Goal: Task Accomplishment & Management: Use online tool/utility

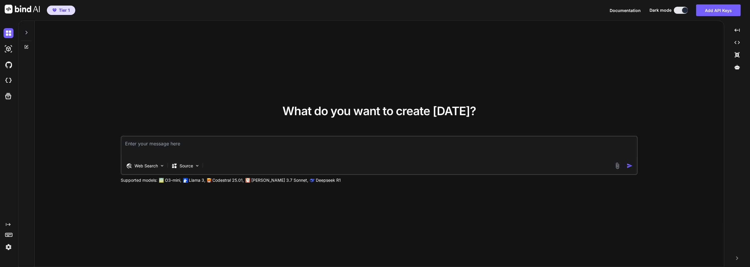
type textarea "x"
click at [6, 36] on img at bounding box center [9, 33] width 10 height 10
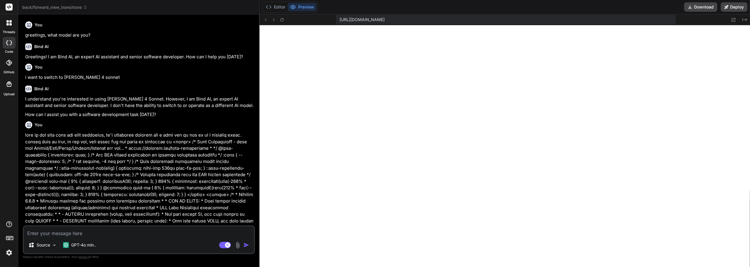
type textarea "x"
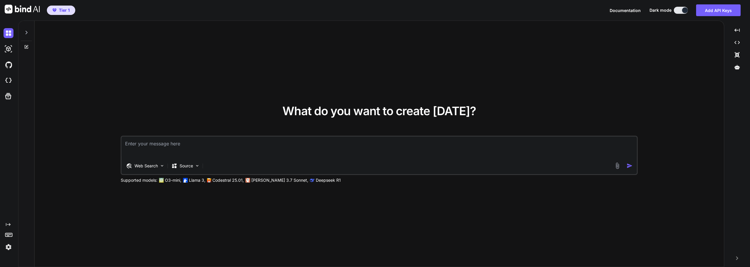
click at [25, 33] on icon at bounding box center [26, 32] width 5 height 5
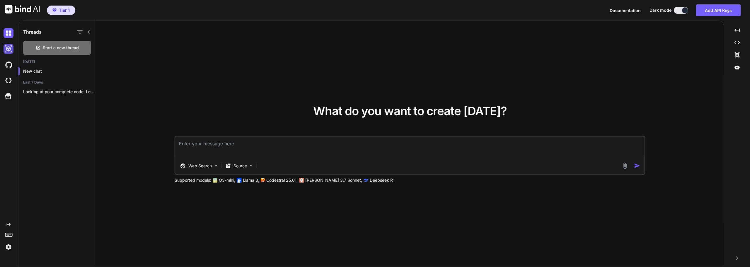
click at [8, 48] on img at bounding box center [9, 49] width 10 height 10
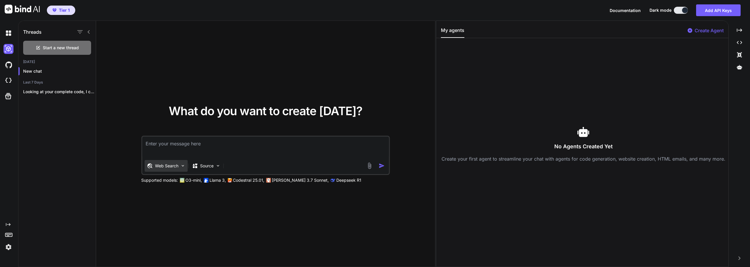
click at [179, 164] on div "Web Search" at bounding box center [165, 166] width 43 height 12
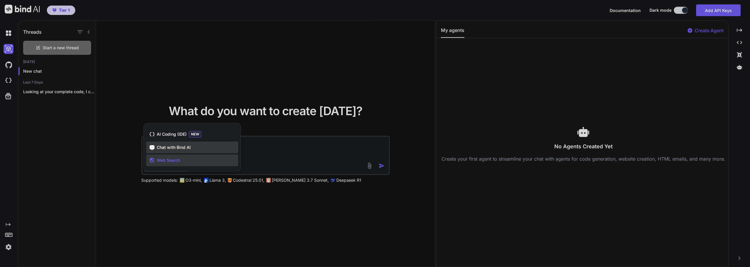
click at [184, 149] on span "Chat with Bind AI" at bounding box center [174, 147] width 34 height 6
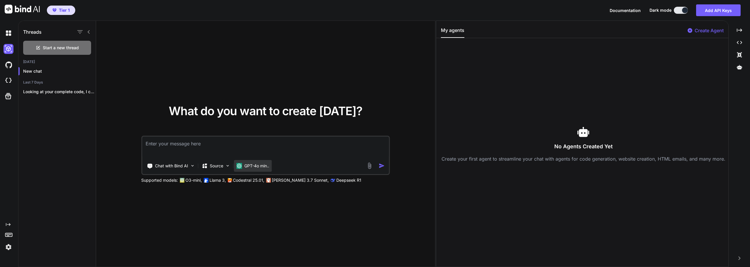
click at [264, 165] on p "GPT-4o min.." at bounding box center [256, 166] width 25 height 6
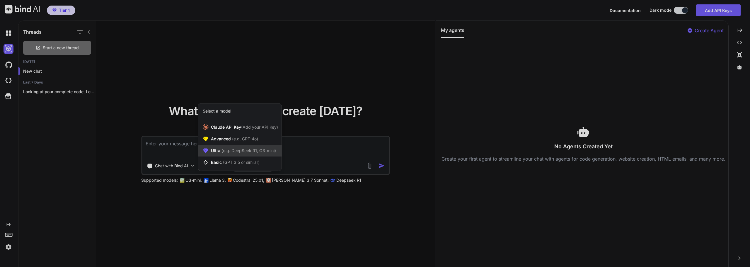
click at [252, 151] on span "(e.g. DeepSeek R1, O3-mini)" at bounding box center [248, 150] width 56 height 5
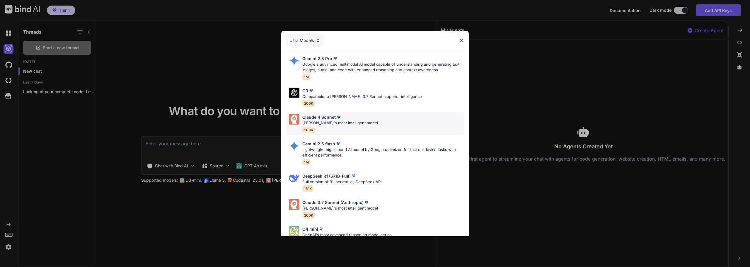
click at [324, 120] on p "Claude's most intelligent model" at bounding box center [340, 123] width 76 height 6
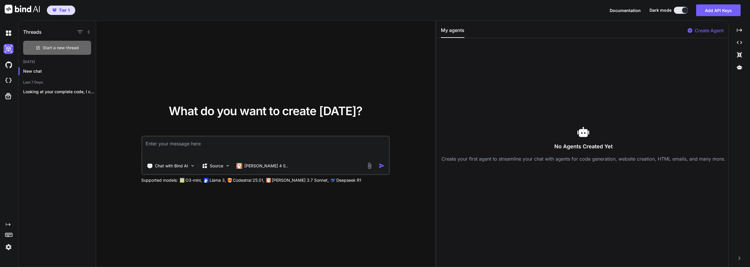
click at [71, 46] on span "Start a new thread" at bounding box center [61, 48] width 36 height 6
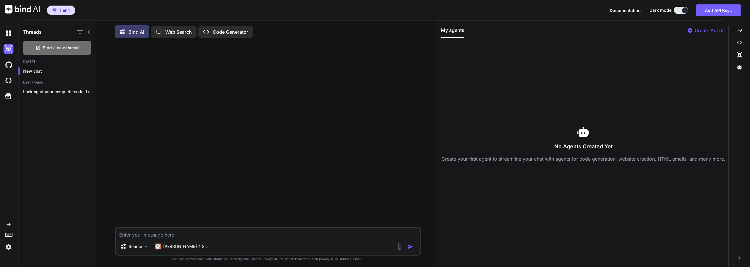
click at [220, 28] on p "Code Generator" at bounding box center [230, 31] width 35 height 7
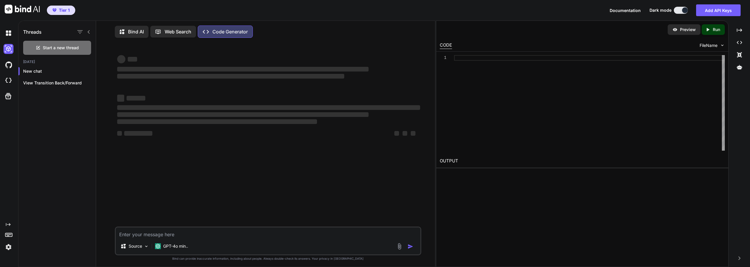
type textarea "x"
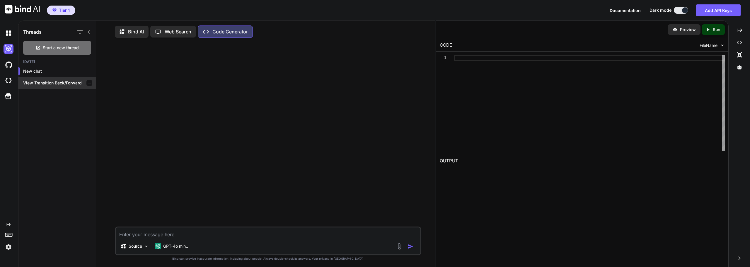
click at [88, 81] on div at bounding box center [89, 83] width 6 height 6
click at [88, 82] on icon "button" at bounding box center [90, 83] width 4 height 4
click at [106, 95] on span "Rename and Save" at bounding box center [113, 95] width 35 height 6
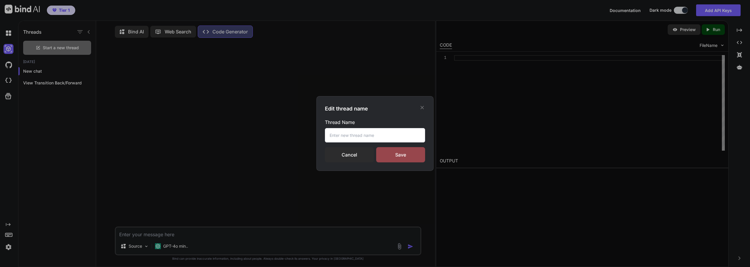
click at [358, 134] on input "text" at bounding box center [375, 135] width 100 height 14
type input "ViewTransitions Back/forward"
click at [402, 149] on div "Save" at bounding box center [400, 154] width 49 height 15
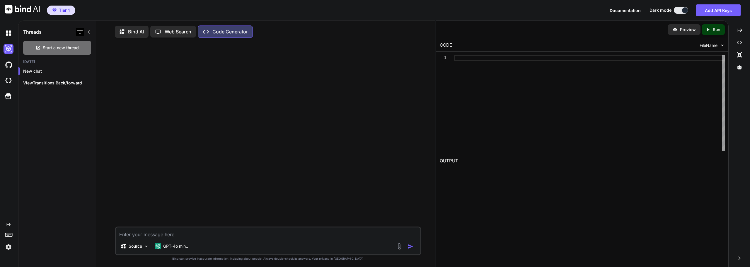
click at [80, 30] on icon "button" at bounding box center [79, 31] width 7 height 7
click at [71, 48] on span "Start a new thread" at bounding box center [61, 48] width 36 height 6
click at [56, 81] on p "New chat" at bounding box center [59, 83] width 73 height 6
click at [177, 247] on p "GPT-4o min.." at bounding box center [175, 246] width 25 height 6
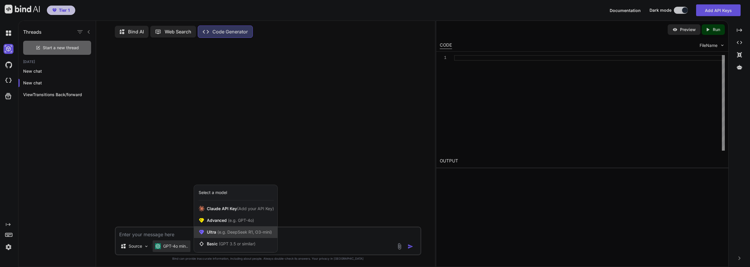
click at [231, 230] on div "Ultra (e.g. DeepSeek R1, O3-mini)" at bounding box center [235, 232] width 83 height 12
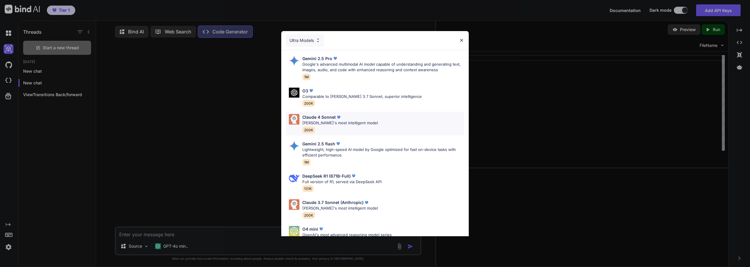
click at [321, 122] on p "Claude's most intelligent model" at bounding box center [340, 123] width 76 height 6
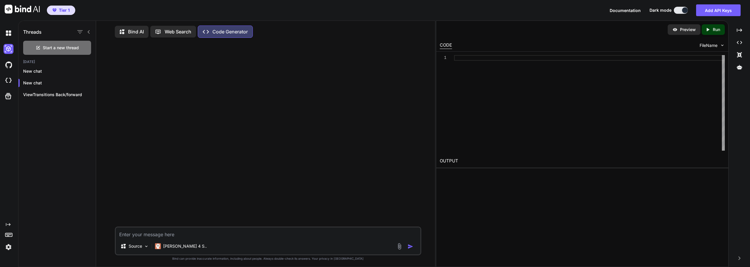
click at [161, 237] on textarea at bounding box center [268, 232] width 305 height 11
type textarea "x"
type textarea "g"
type textarea "x"
type textarea "go"
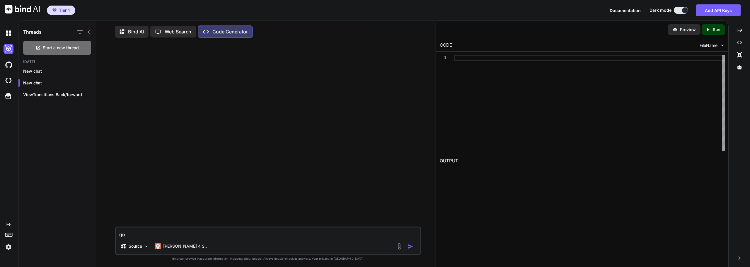
type textarea "x"
type textarea "good"
type textarea "x"
type textarea "good"
type textarea "x"
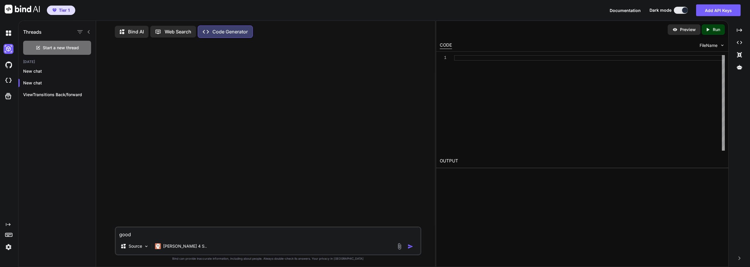
type textarea "good e"
type textarea "x"
type textarea "good ev"
type textarea "x"
type textarea "good eve"
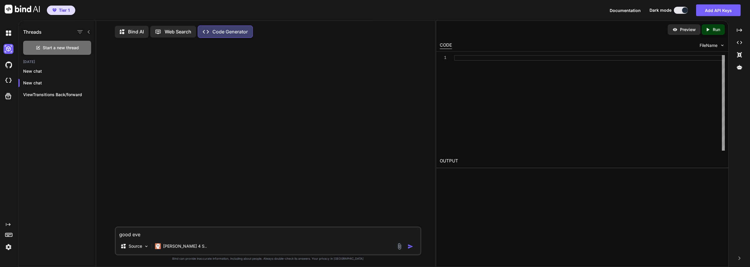
type textarea "x"
type textarea "good even"
type textarea "x"
type textarea "good eveni"
type textarea "x"
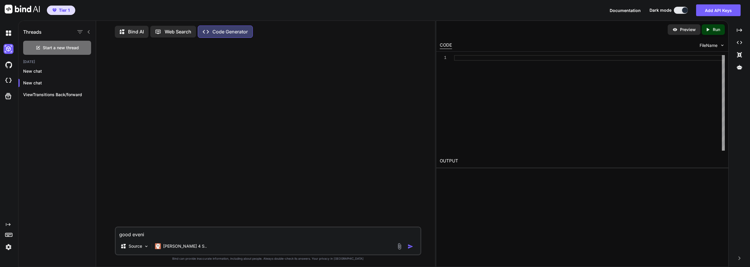
type textarea "good evenin"
type textarea "x"
type textarea "good evening"
type textarea "x"
type textarea "good evening"
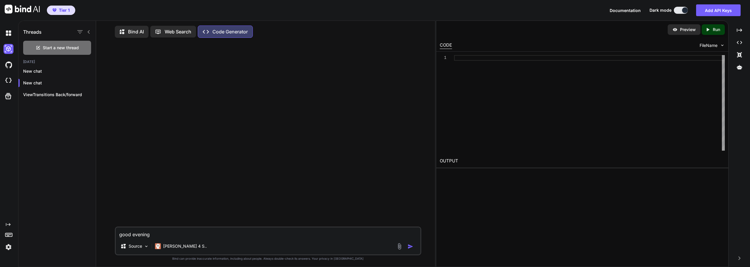
type textarea "x"
type textarea "good evening c"
type textarea "x"
type textarea "good evening cl"
type textarea "x"
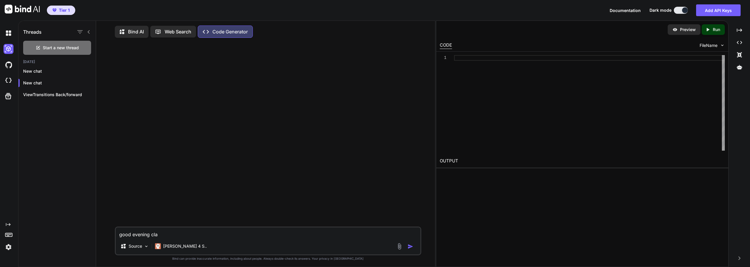
type textarea "good evening clau"
type textarea "x"
type textarea "good evening claud"
type textarea "x"
type textarea "good evening claude"
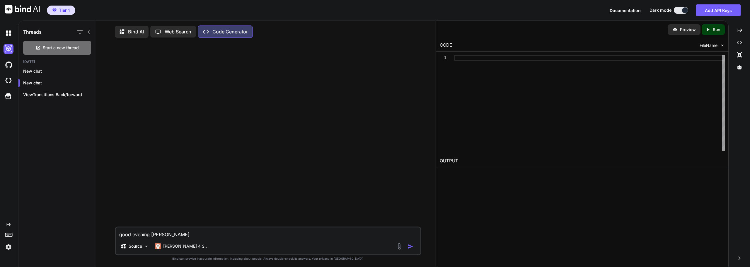
type textarea "x"
type textarea "good evening claude."
type textarea "x"
type textarea "good evening claude."
type textarea "x"
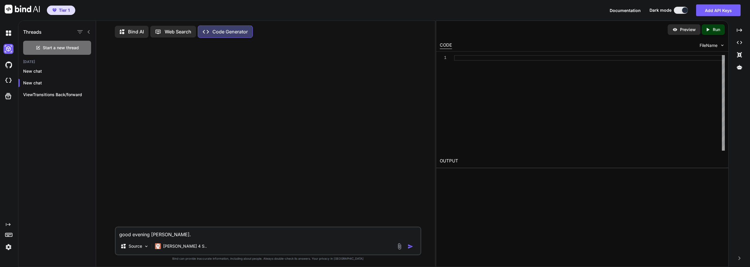
type textarea "good evening claude. c"
type textarea "x"
type textarea "good evening claude. co"
type textarea "x"
type textarea "good evening claude. con"
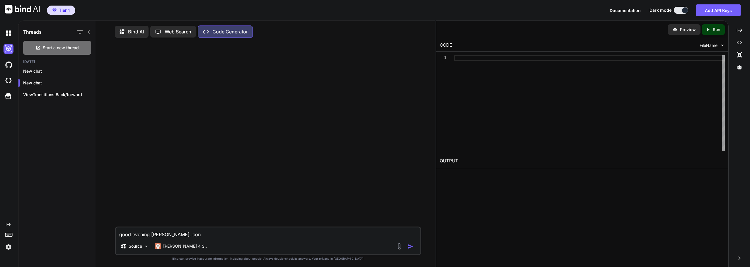
type textarea "x"
type textarea "good evening claude. cont"
type textarea "x"
type textarea "good evening claude. conte"
type textarea "x"
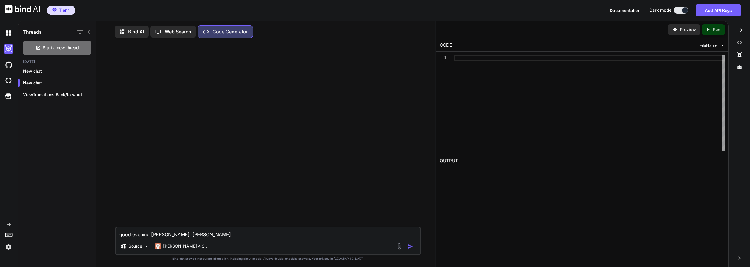
type textarea "good evening claude. contex"
type textarea "x"
type textarea "good evening claude. context"
type textarea "x"
type textarea "good evening claude. context:"
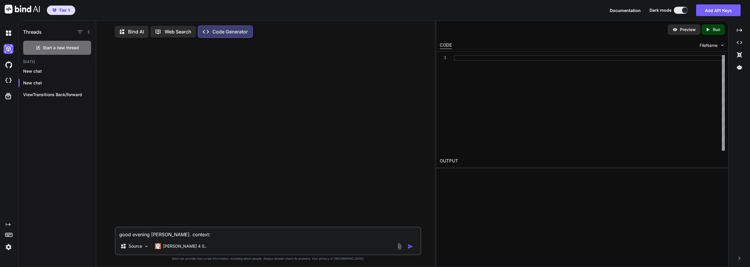
type textarea "x"
type textarea "good evening claude. context:"
type textarea "x"
type textarea "good evening claude. context: w"
type textarea "x"
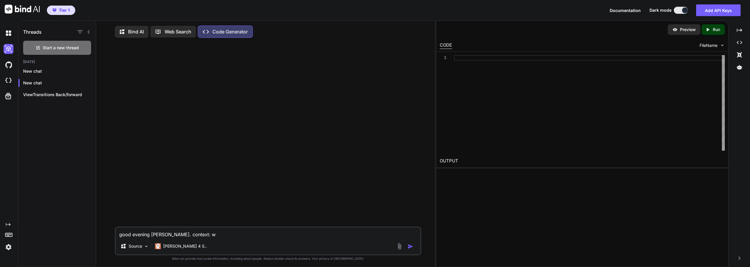
type textarea "good evening claude. context: wo"
type textarea "x"
type textarea "good evening claude. context: wor"
type textarea "x"
type textarea "good evening claude. context: word"
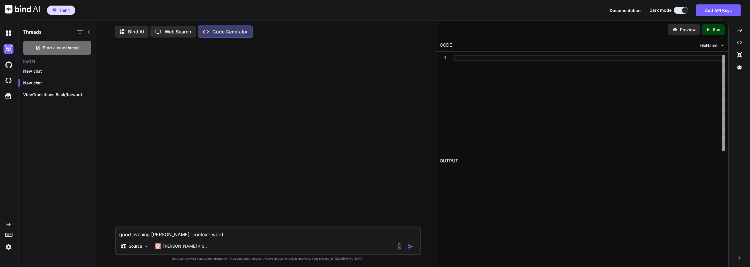
type textarea "x"
type textarea "good evening claude. context: wordp"
type textarea "x"
type textarea "good evening claude. context: wordpr"
type textarea "x"
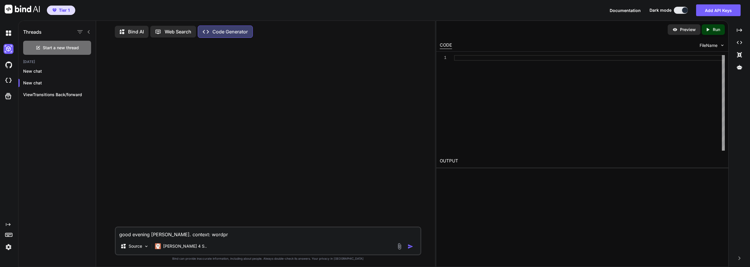
type textarea "good evening claude. context: wordpre"
type textarea "x"
type textarea "good evening claude. context: wordpres"
type textarea "x"
type textarea "good evening claude. context: wordpress"
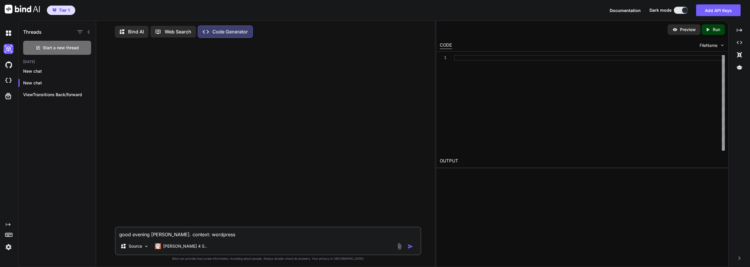
type textarea "x"
type textarea "good evening claude. context: wordpress,"
type textarea "x"
type textarea "good evening claude. context: wordpress,"
type textarea "x"
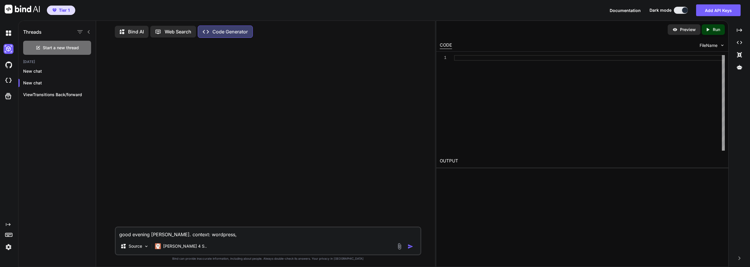
type textarea "good evening claude. context: wordpress, d"
type textarea "x"
type textarea "good evening claude. context: wordpress, da"
type textarea "x"
type textarea "good evening claude. context: wordpress, data"
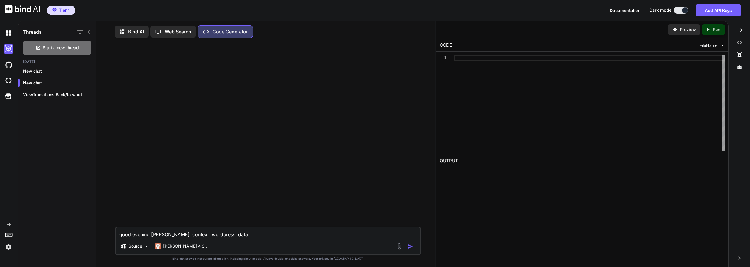
type textarea "x"
type textarea "good evening claude. context: wordpress, datab"
type textarea "x"
type textarea "good evening claude. context: wordpress, databa"
type textarea "x"
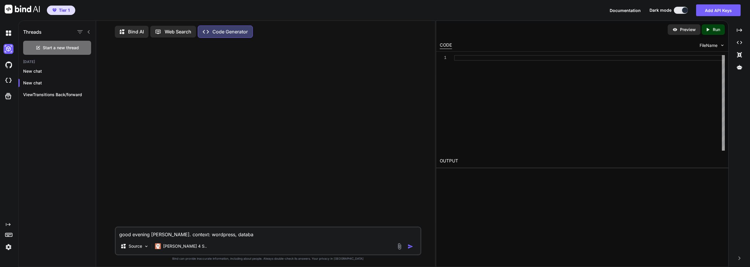
type textarea "good evening claude. context: wordpress, databas"
type textarea "x"
type textarea "good evening claude. context: wordpress, database"
type textarea "x"
type textarea "good evening claude. context: wordpress, database o"
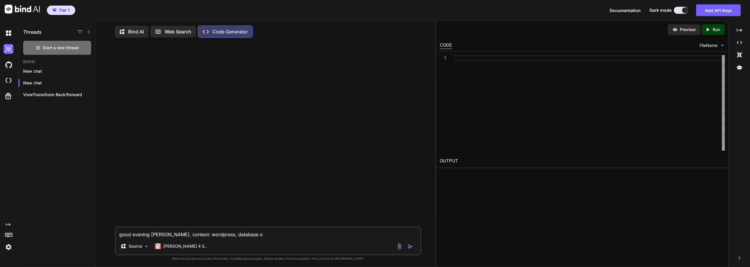
type textarea "x"
type textarea "good evening claude. context: wordpress, database op"
type textarea "x"
type textarea "good evening claude. context: wordpress, database opt"
type textarea "x"
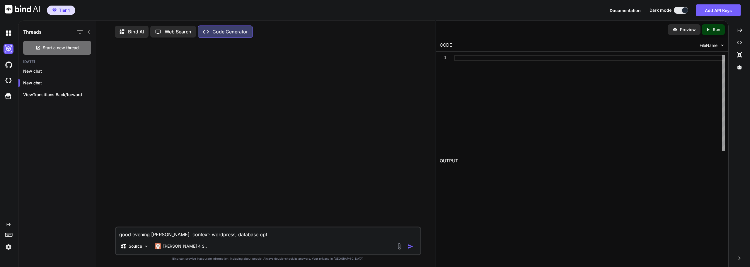
type textarea "good evening claude. context: wordpress, database opti"
type textarea "x"
type textarea "good evening claude. context: wordpress, database optin"
type textarea "x"
type textarea "good evening claude. context: wordpress, database optini"
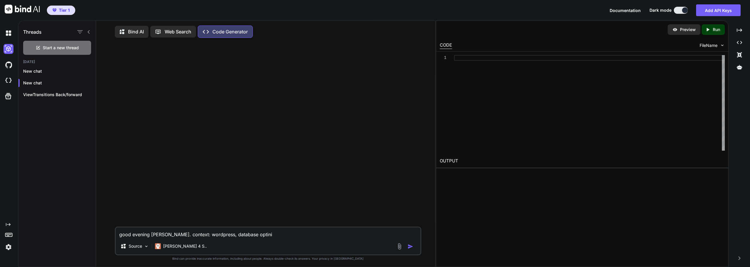
type textarea "x"
type textarea "good evening claude. context: wordpress, database optiniz"
type textarea "x"
type textarea "good evening claude. context: wordpress, database optiniza"
type textarea "x"
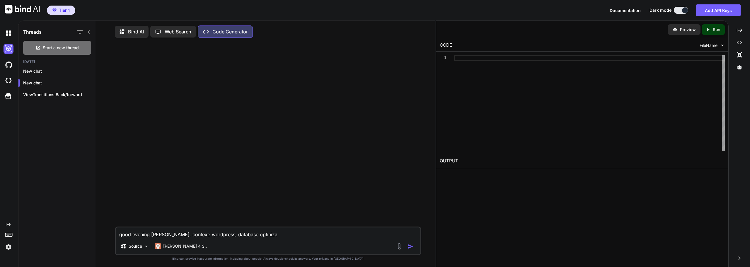
type textarea "good evening claude. context: wordpress, database optinizat"
type textarea "x"
type textarea "good evening claude. context: wordpress, database optinizati"
type textarea "x"
type textarea "good evening claude. context: wordpress, database optinizatio"
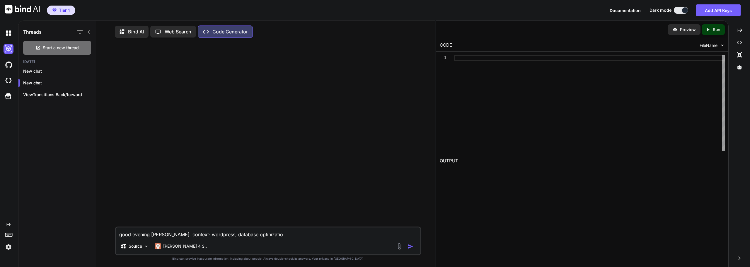
type textarea "x"
type textarea "good evening claude. context: wordpress, database optinization"
type textarea "x"
type textarea "good evening claude. context: wordpress, database optinization."
type textarea "x"
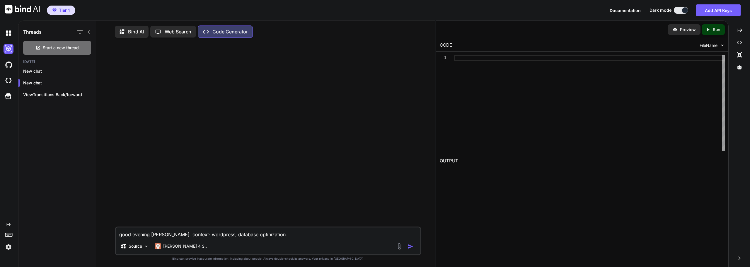
type textarea "good evening claude. context: wordpress, database optinization"
type textarea "x"
type textarea "good evening claude. context: wordpress, database optinizatio"
type textarea "x"
type textarea "good evening claude. context: wordpress, database optinizati"
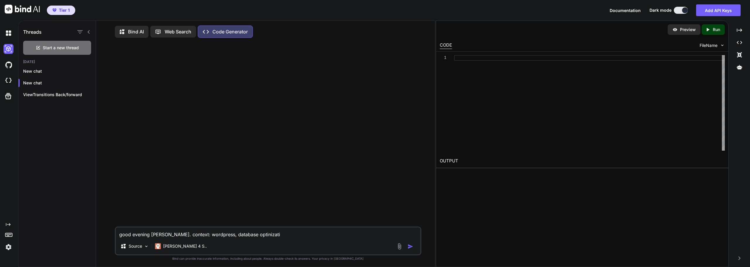
type textarea "x"
type textarea "good evening claude. context: wordpress, database optinizat"
type textarea "x"
type textarea "good evening claude. context: wordpress, database optiniza"
type textarea "x"
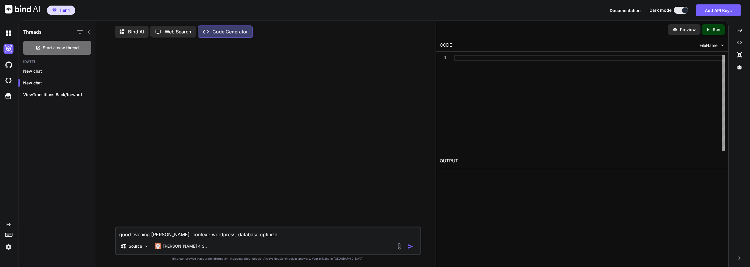
type textarea "good evening claude. context: wordpress, database optiniz"
type textarea "x"
type textarea "good evening claude. context: wordpress, database optini"
type textarea "x"
type textarea "good evening claude. context: wordpress, database optin"
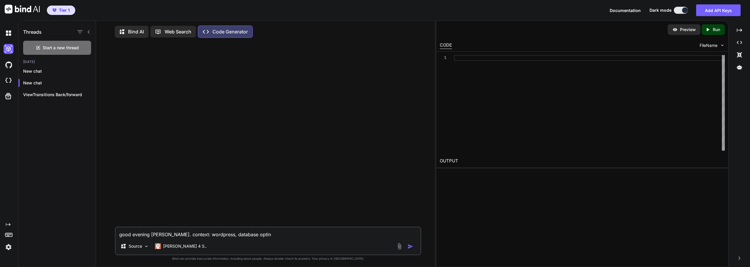
type textarea "x"
type textarea "good evening claude. context: wordpress, database opti"
type textarea "x"
type textarea "good evening claude. context: wordpress, database optim"
type textarea "x"
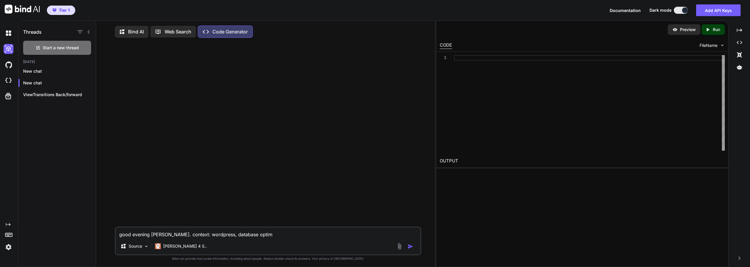
type textarea "good evening claude. context: wordpress, database optimi"
type textarea "x"
type textarea "good evening claude. context: wordpress, database optimiz"
type textarea "x"
type textarea "good evening claude. context: wordpress, database optimiza"
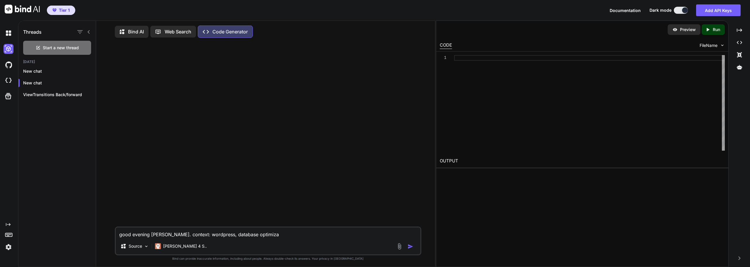
type textarea "x"
type textarea "good evening claude. context: wordpress, database optimizati"
type textarea "x"
type textarea "good evening claude. context: wordpress, database optimizatio"
type textarea "x"
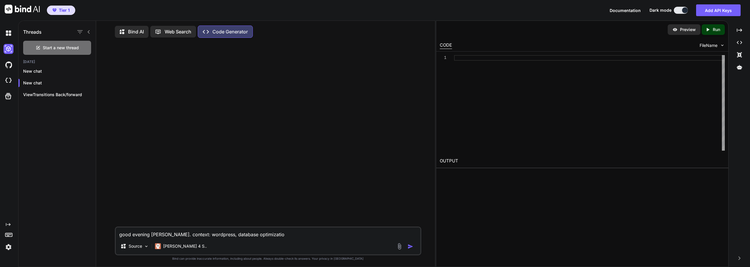
type textarea "good evening claude. context: wordpress, database optimization"
type textarea "x"
type textarea "good evening claude. context: wordpress, database optimization."
type textarea "x"
type textarea "good evening claude. context: wordpress, database optimization."
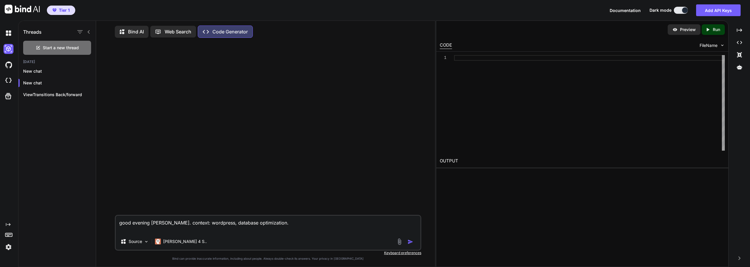
type textarea "x"
type textarea "good evening claude. context: wordpress, database optimization. i"
type textarea "x"
type textarea "good evening claude. context: wordpress, database optimization. i"
type textarea "x"
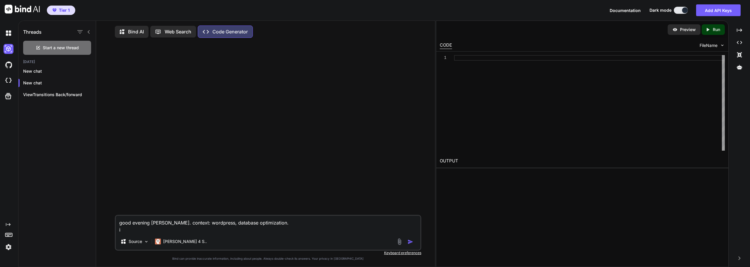
type textarea "good evening claude. context: wordpress, database optimization. i w"
type textarea "x"
type textarea "good evening claude. context: wordpress, database optimization. i wa"
type textarea "x"
type textarea "good evening claude. context: wordpress, database optimization. i wan"
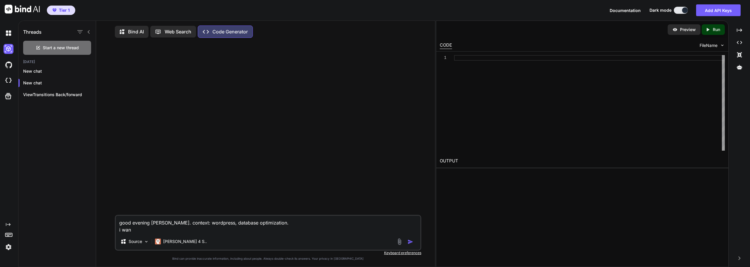
type textarea "x"
type textarea "good evening claude. context: wordpress, database optimization. i want"
type textarea "x"
type textarea "good evening claude. context: wordpress, database optimization. i want"
type textarea "x"
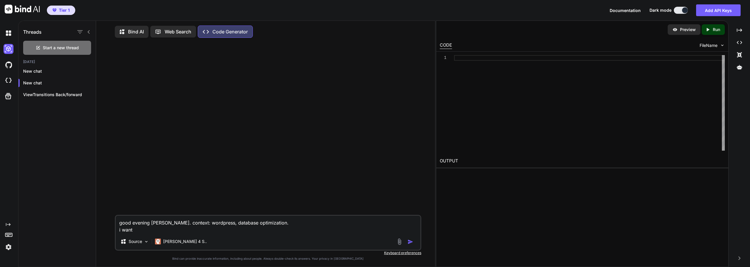
type textarea "good evening claude. context: wordpress, database optimization. i want a"
type textarea "x"
type textarea "good evening claude. context: wordpress, database optimization. i want a"
type textarea "x"
type textarea "good evening claude. context: wordpress, database optimization. i want a s"
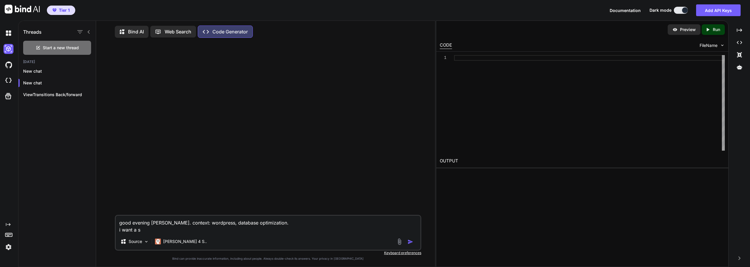
type textarea "x"
type textarea "good evening claude. context: wordpress, database optimization. i want a sim"
type textarea "x"
type textarea "good evening claude. context: wordpress, database optimization. i want a simp"
type textarea "x"
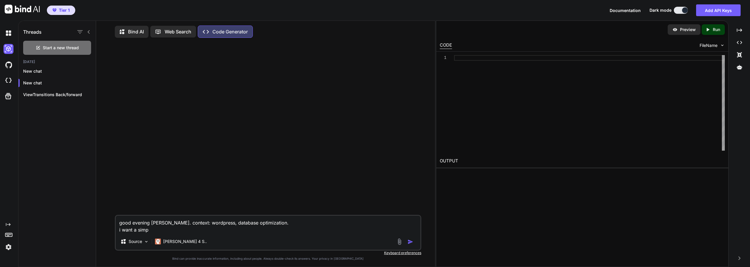
type textarea "good evening claude. context: wordpress, database optimization. i want a simpl"
type textarea "x"
type textarea "good evening claude. context: wordpress, database optimization. i want a simple"
type textarea "x"
type textarea "good evening claude. context: wordpress, database optimization. i want a simple"
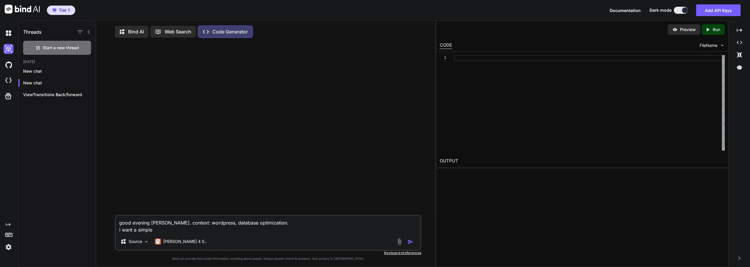
type textarea "x"
type textarea "good evening claude. context: wordpress, database optimization. i want a simple…"
type textarea "x"
type textarea "good evening claude. context: wordpress, database optimization. i want a simple…"
type textarea "x"
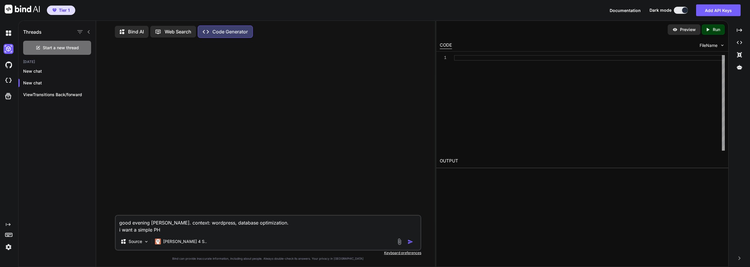
type textarea "good evening claude. context: wordpress, database optimization. i want a simple…"
type textarea "x"
type textarea "good evening claude. context: wordpress, database optimization. i want a simple…"
type textarea "x"
type textarea "good evening claude. context: wordpress, database optimization. i want a simple…"
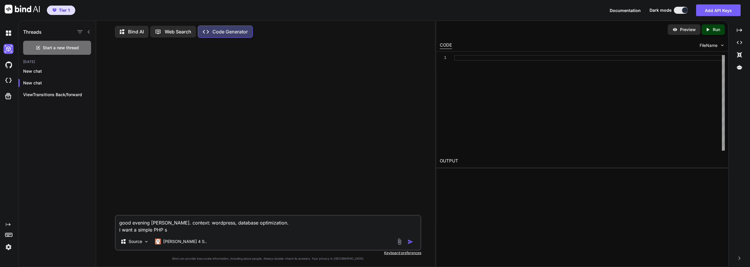
type textarea "x"
type textarea "good evening claude. context: wordpress, database optimization. i want a simple…"
type textarea "x"
type textarea "good evening claude. context: wordpress, database optimization. i want a simple…"
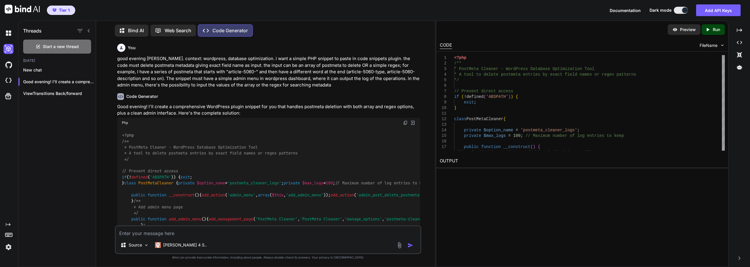
click at [405, 124] on img at bounding box center [405, 122] width 5 height 5
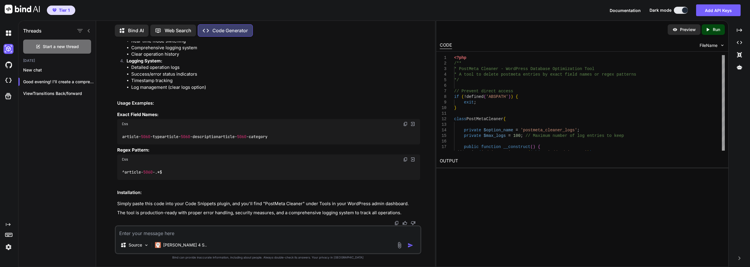
scroll to position [2495, 0]
